Goal: Information Seeking & Learning: Check status

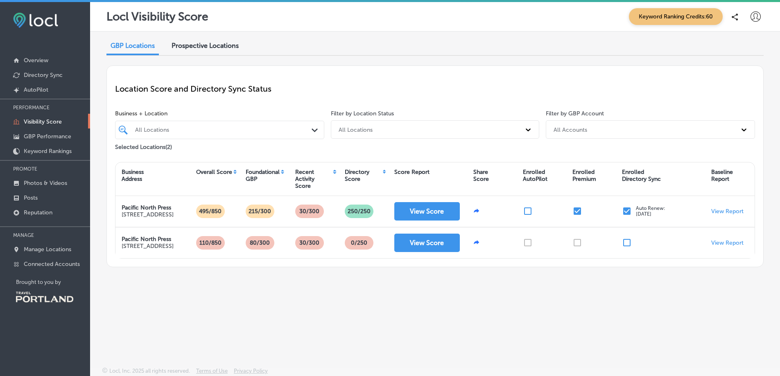
click at [374, 67] on div "Location Score and Directory Sync Status Business + Location All Locations Path…" at bounding box center [434, 166] width 657 height 202
drag, startPoint x: 99, startPoint y: 115, endPoint x: 89, endPoint y: 132, distance: 19.5
click at [99, 116] on div "GBP Locations Prospective Locations Location Score and Directory Sync Status Bu…" at bounding box center [435, 180] width 690 height 297
click at [58, 136] on p "GBP Performance" at bounding box center [47, 136] width 47 height 7
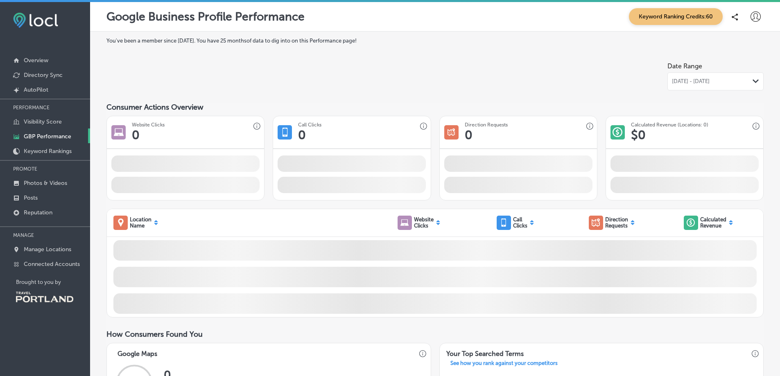
click at [62, 108] on p "PERFORMANCE" at bounding box center [45, 108] width 90 height 12
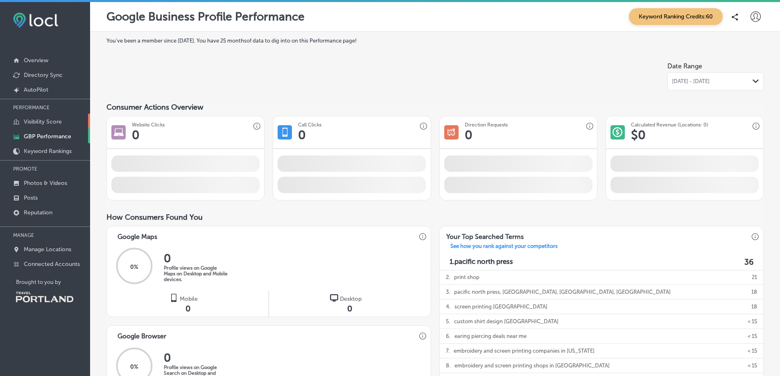
click at [54, 122] on p "Visibility Score" at bounding box center [43, 121] width 38 height 7
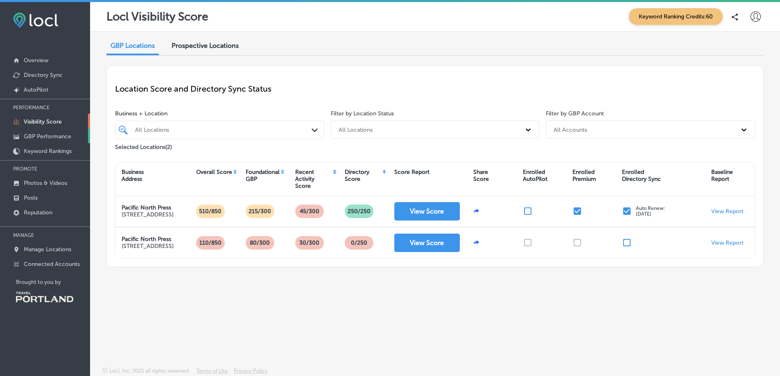
click at [62, 138] on p "GBP Performance" at bounding box center [47, 136] width 47 height 7
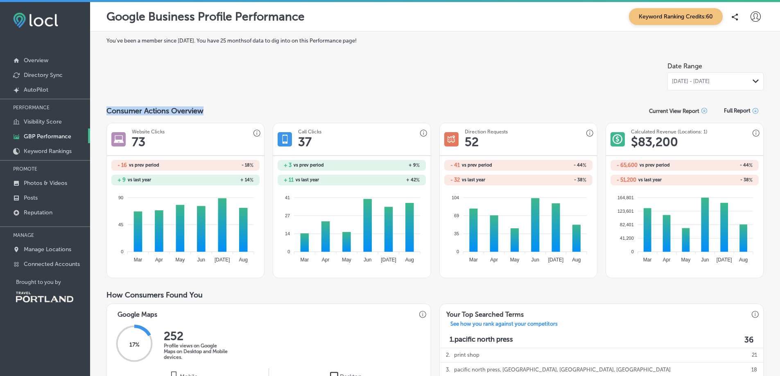
drag, startPoint x: 106, startPoint y: 108, endPoint x: 241, endPoint y: 112, distance: 134.3
click at [241, 112] on div "Consumer Actions Overview Current View Report Full Report" at bounding box center [434, 111] width 657 height 16
click at [331, 106] on div "Consumer Actions Overview Current View Report Full Report" at bounding box center [434, 111] width 657 height 16
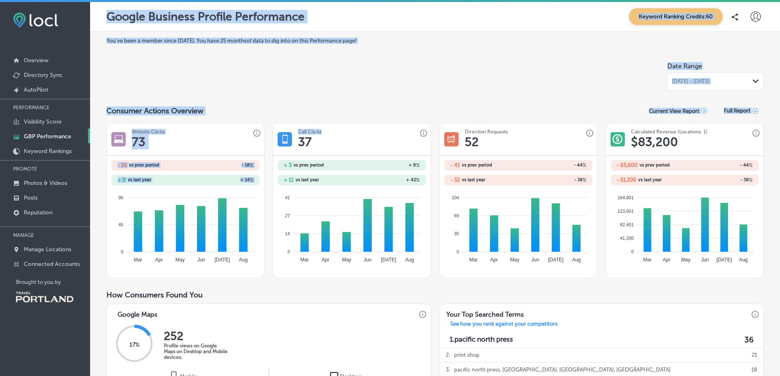
drag, startPoint x: 110, startPoint y: 10, endPoint x: 337, endPoint y: 120, distance: 252.1
click at [336, 122] on div "Google Business Profile Performance Keyword Ranking Credits: 60 You've been a m…" at bounding box center [435, 190] width 690 height 376
click at [338, 104] on div "Consumer Actions Overview Current View Report Full Report" at bounding box center [434, 111] width 657 height 16
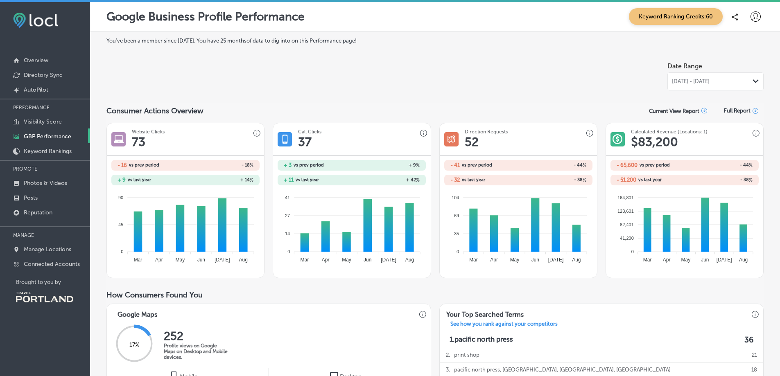
click at [684, 17] on span "Keyword Ranking Credits: 60" at bounding box center [676, 16] width 94 height 17
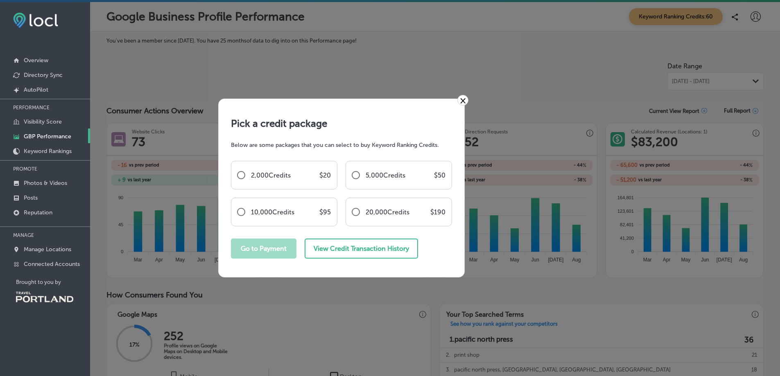
click at [460, 102] on link "×" at bounding box center [462, 100] width 11 height 11
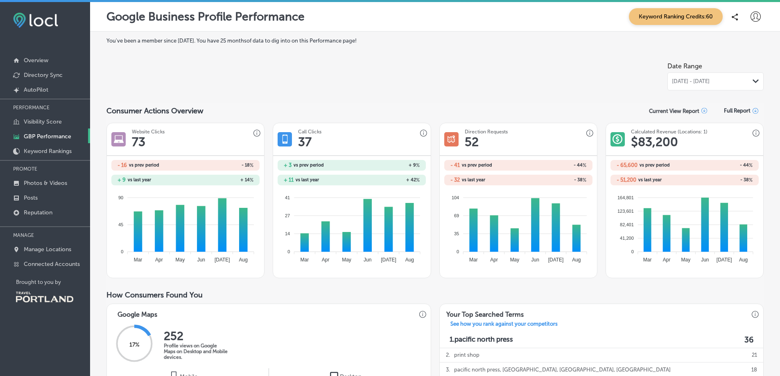
click at [342, 73] on div "Date Range [DATE] - [DATE] Path Created with Sketch." at bounding box center [434, 74] width 657 height 32
click at [336, 72] on div "Date Range [DATE] - [DATE] Path Created with Sketch." at bounding box center [434, 74] width 657 height 32
click at [355, 68] on div "Date Range [DATE] - [DATE] Path Created with Sketch." at bounding box center [434, 74] width 657 height 32
drag, startPoint x: 106, startPoint y: 36, endPoint x: 135, endPoint y: 65, distance: 41.4
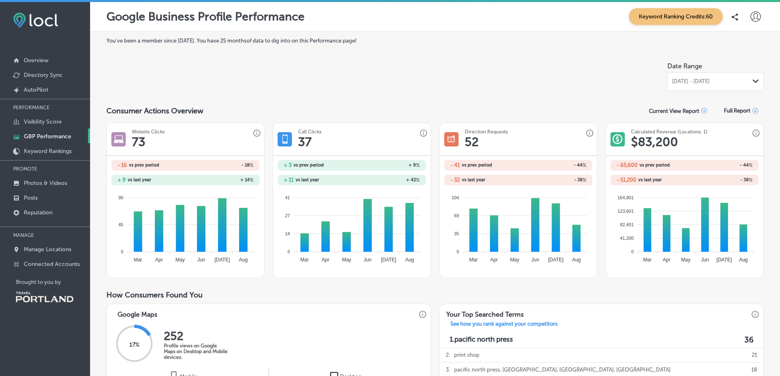
click at [110, 12] on p "Google Business Profile Performance" at bounding box center [205, 17] width 198 height 14
drag, startPoint x: 114, startPoint y: 19, endPoint x: 381, endPoint y: 41, distance: 267.7
click at [382, 41] on div "Google Business Profile Performance Keyword Ranking Credits: 60 You've been a m…" at bounding box center [435, 190] width 690 height 376
drag, startPoint x: 104, startPoint y: 13, endPoint x: 400, endPoint y: 35, distance: 296.8
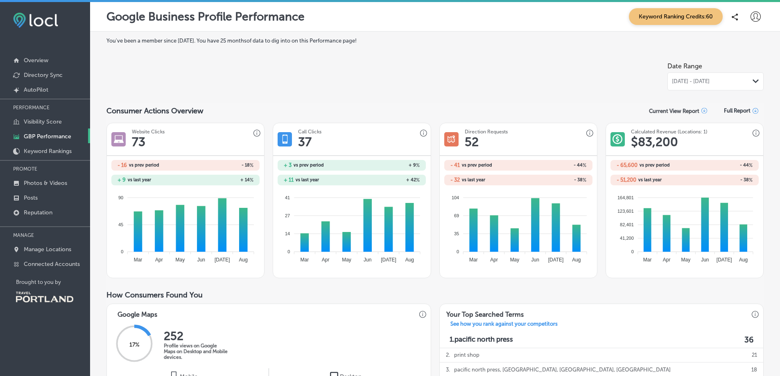
click at [400, 35] on div "Google Business Profile Performance Keyword Ranking Credits: 60 You've been a m…" at bounding box center [435, 190] width 690 height 376
click at [394, 43] on label "You've been a member since [DATE] . You have 25 months of data to dig into on t…" at bounding box center [434, 41] width 657 height 6
drag, startPoint x: 339, startPoint y: 34, endPoint x: 164, endPoint y: 9, distance: 176.1
click at [285, 29] on div "Google Business Profile Performance Keyword Ranking Credits: 60 You've been a m…" at bounding box center [435, 190] width 690 height 376
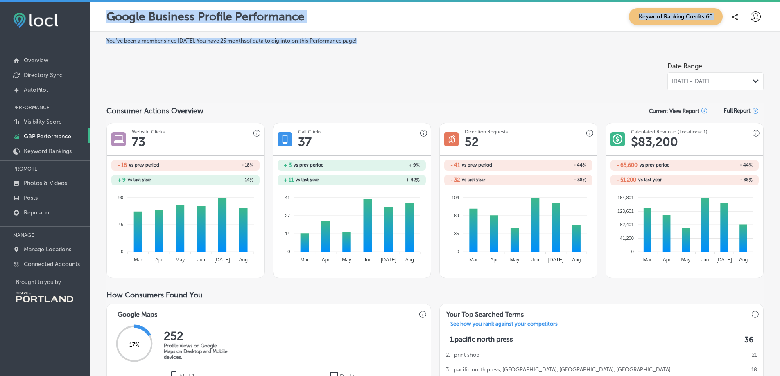
drag, startPoint x: 95, startPoint y: 15, endPoint x: 424, endPoint y: 63, distance: 333.0
click at [415, 46] on div "Google Business Profile Performance Keyword Ranking Credits: 60 You've been a m…" at bounding box center [435, 190] width 690 height 376
click at [429, 66] on div at bounding box center [520, 74] width 296 height 32
click at [433, 66] on div at bounding box center [520, 74] width 296 height 32
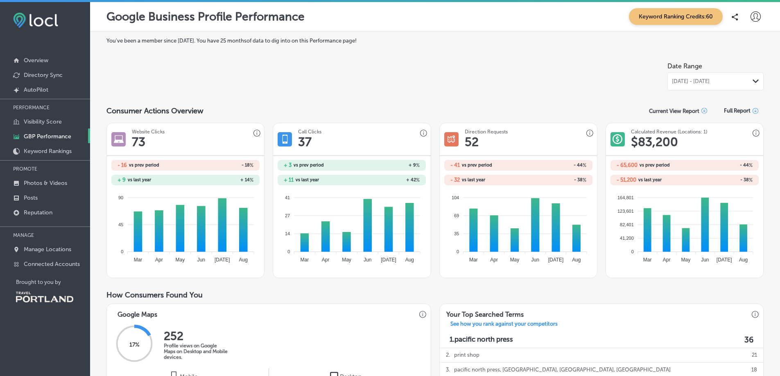
drag, startPoint x: 390, startPoint y: 68, endPoint x: 345, endPoint y: 60, distance: 46.2
click at [378, 68] on div at bounding box center [520, 74] width 296 height 32
drag, startPoint x: 138, startPoint y: 22, endPoint x: 118, endPoint y: 14, distance: 21.9
click at [118, 14] on p "Google Business Profile Performance" at bounding box center [205, 17] width 198 height 14
click at [100, 12] on div "Google Business Profile Performance Keyword Ranking Credits: 60" at bounding box center [435, 16] width 690 height 29
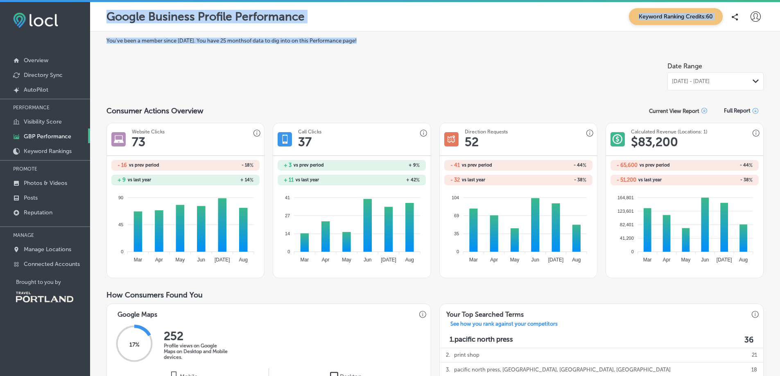
drag, startPoint x: 108, startPoint y: 16, endPoint x: 465, endPoint y: 81, distance: 362.0
click at [480, 80] on div "Google Business Profile Performance Keyword Ranking Credits: 60 You've been a m…" at bounding box center [435, 190] width 690 height 376
click at [461, 81] on div at bounding box center [520, 74] width 296 height 32
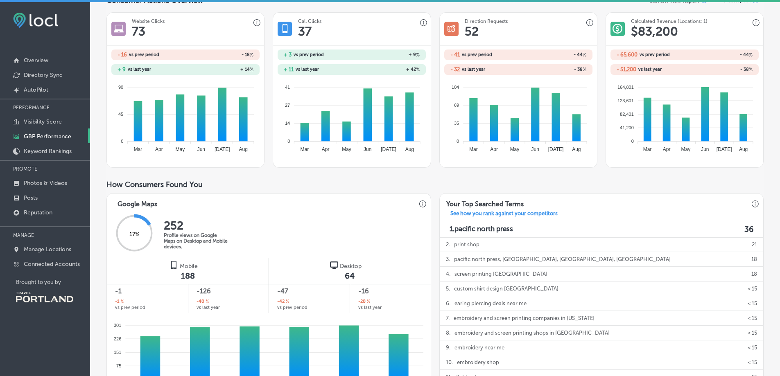
scroll to position [174, 0]
